Goal: Information Seeking & Learning: Learn about a topic

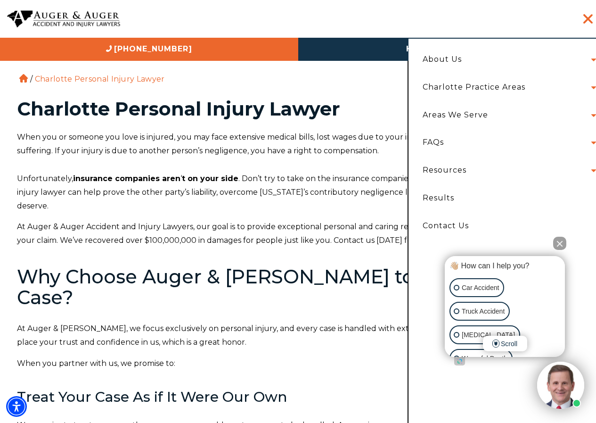
click at [594, 57] on li "About Us Attorneys Herbert Auger Arlene Auger Hunter Gillespie Madison McLawhor…" at bounding box center [507, 60] width 183 height 28
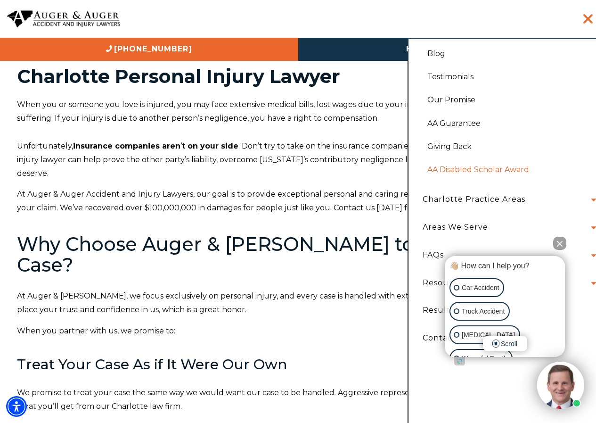
scroll to position [189, 0]
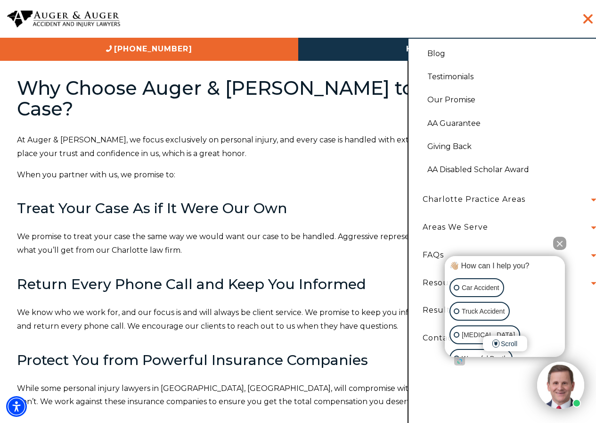
click at [562, 245] on button "Close Intaker Chat Widget" at bounding box center [560, 243] width 13 height 13
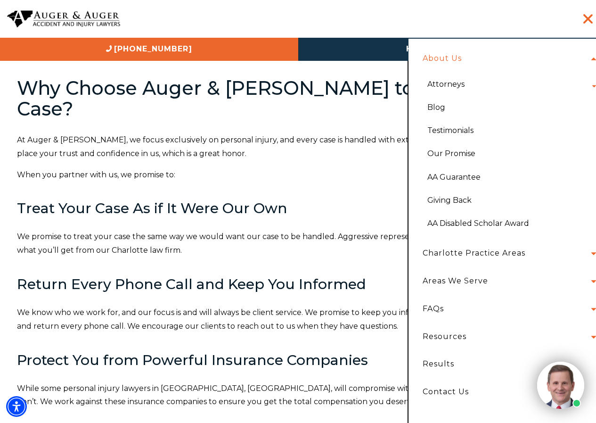
scroll to position [0, 0]
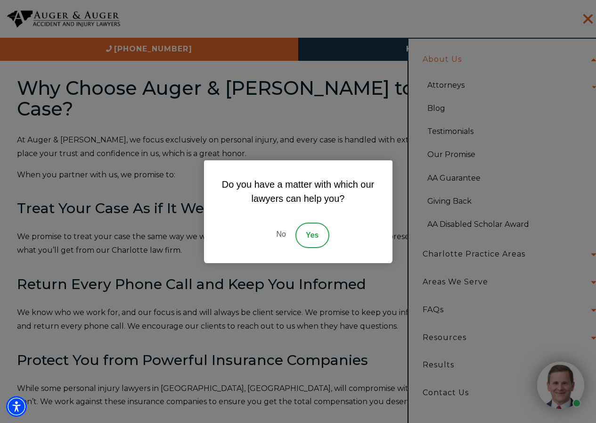
click at [562, 279] on div "Do you have a matter with which our lawyers can help you? No Yes" at bounding box center [298, 211] width 596 height 423
